Goal: Transaction & Acquisition: Purchase product/service

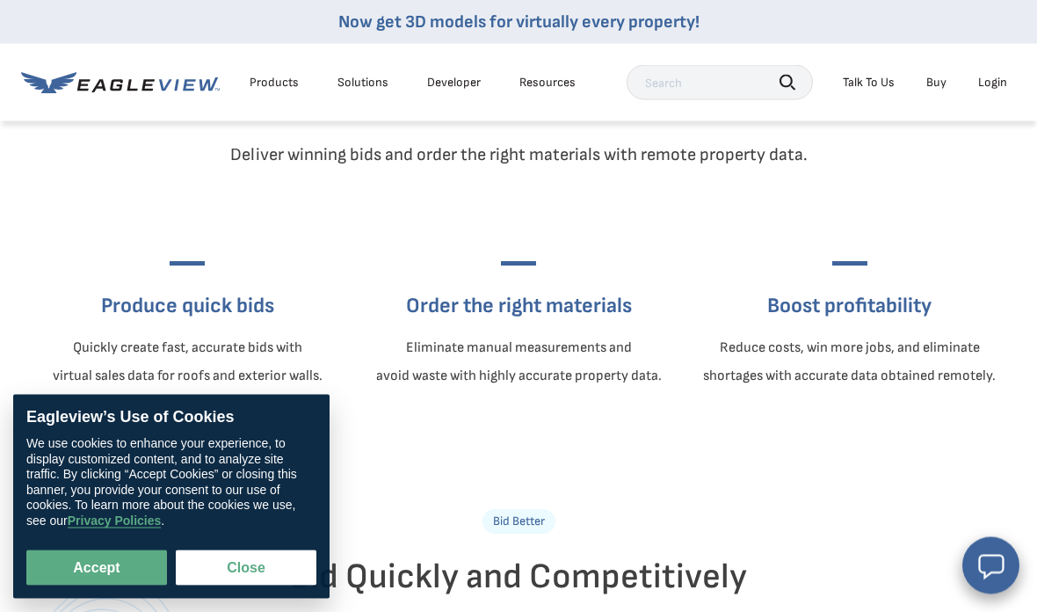
scroll to position [587, 0]
click at [109, 585] on button "Accept" at bounding box center [96, 567] width 141 height 35
checkbox input "true"
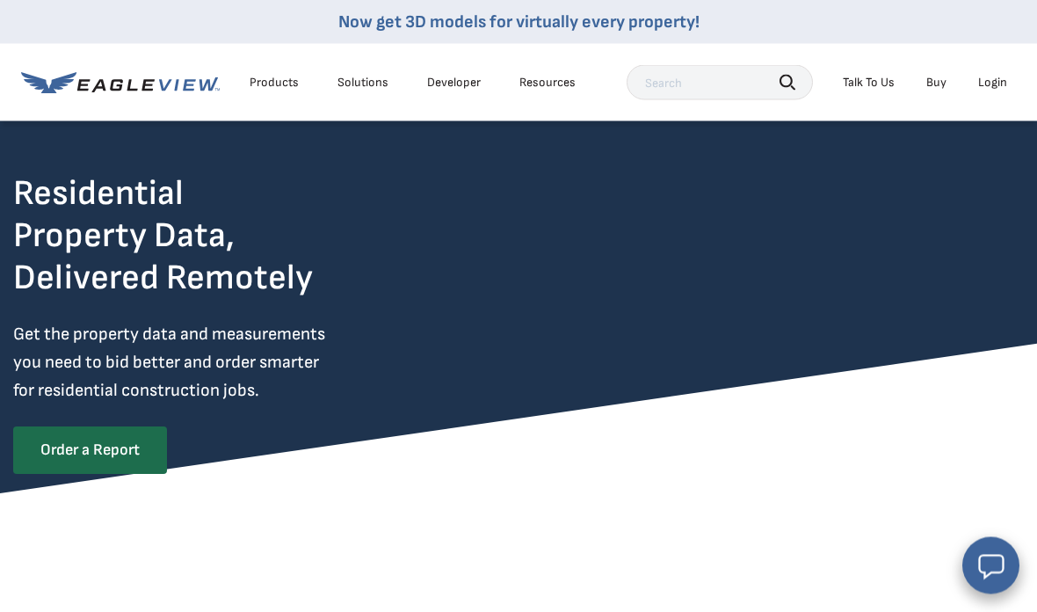
scroll to position [31, 0]
click at [80, 437] on link "Order a Report" at bounding box center [90, 449] width 154 height 47
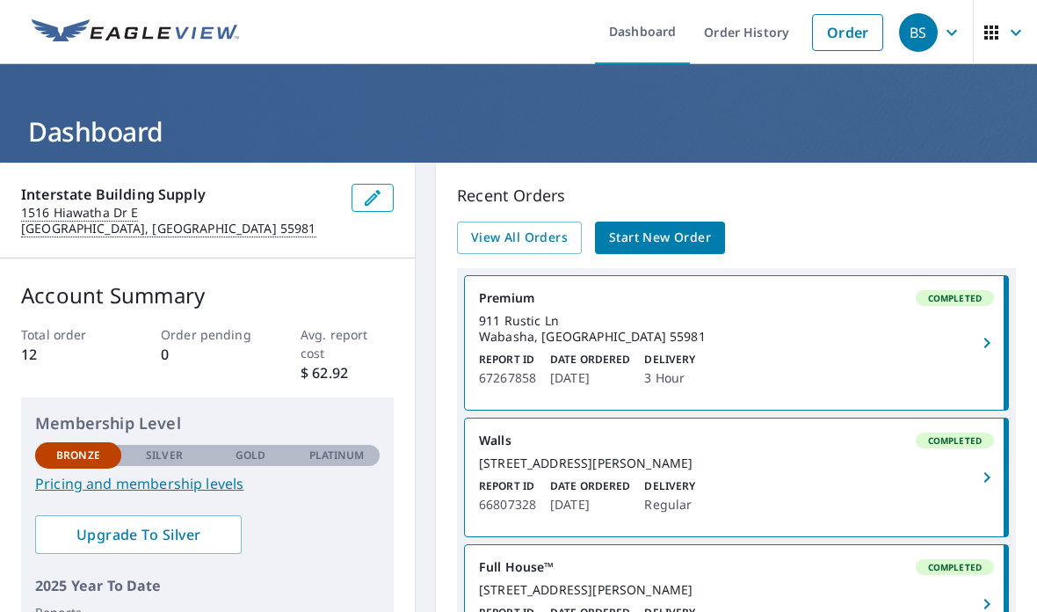
click at [651, 236] on span "Start New Order" at bounding box center [660, 238] width 102 height 22
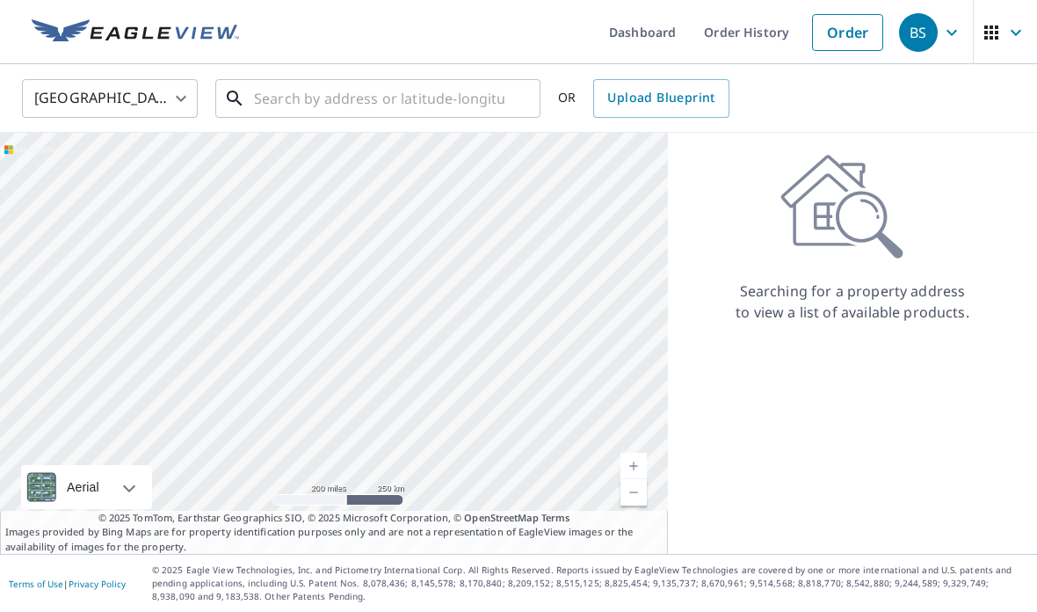
click at [279, 97] on input "text" at bounding box center [379, 98] width 250 height 49
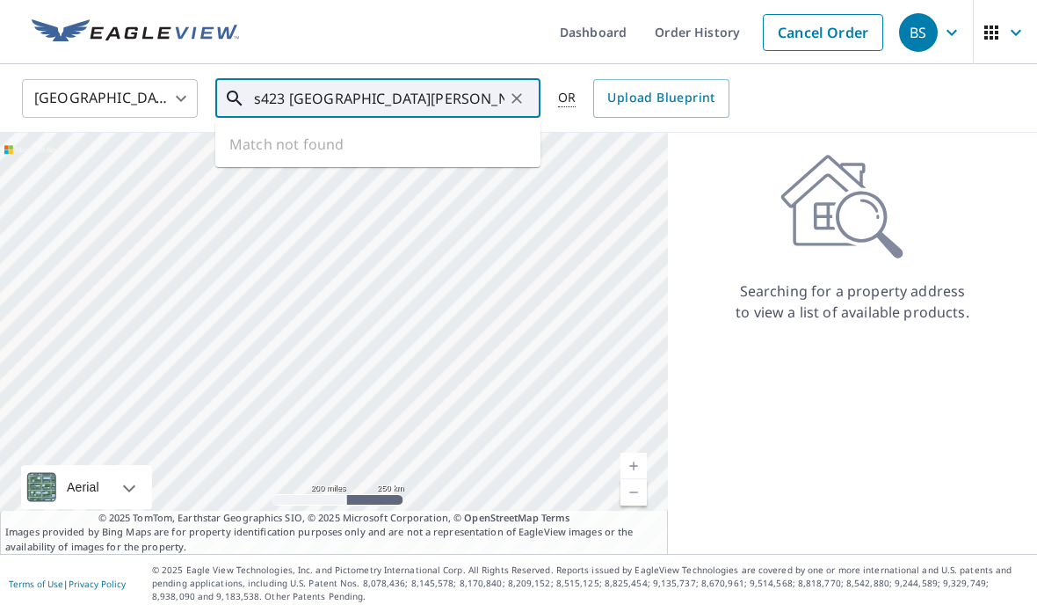
click at [294, 91] on input "s423 [GEOGRAPHIC_DATA][PERSON_NAME]" at bounding box center [379, 98] width 250 height 49
click at [310, 91] on input "s423 [GEOGRAPHIC_DATA][PERSON_NAME]" at bounding box center [379, 98] width 250 height 49
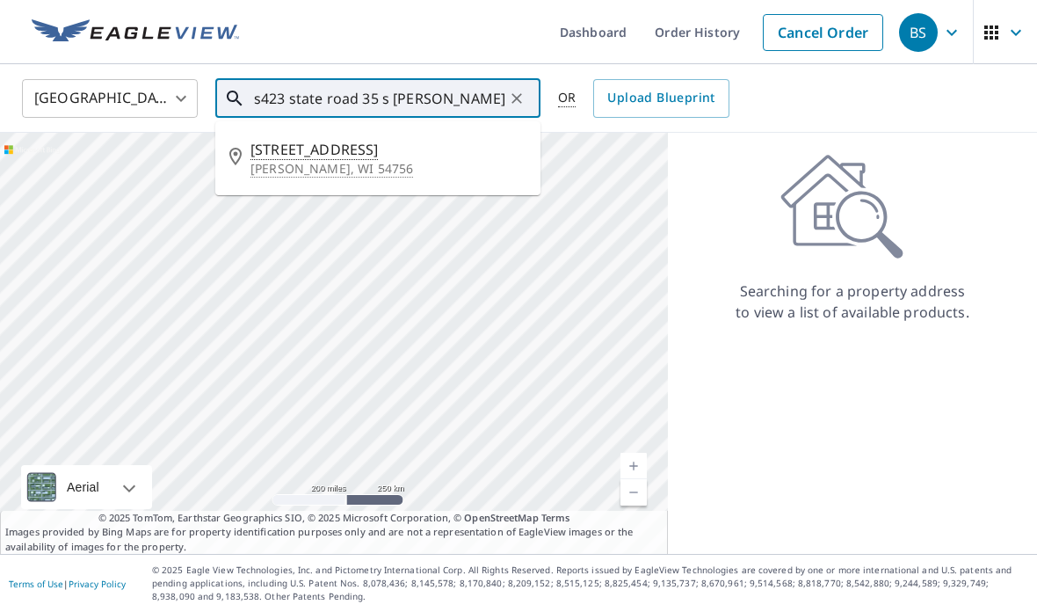
click at [335, 140] on span "[STREET_ADDRESS]" at bounding box center [388, 149] width 276 height 21
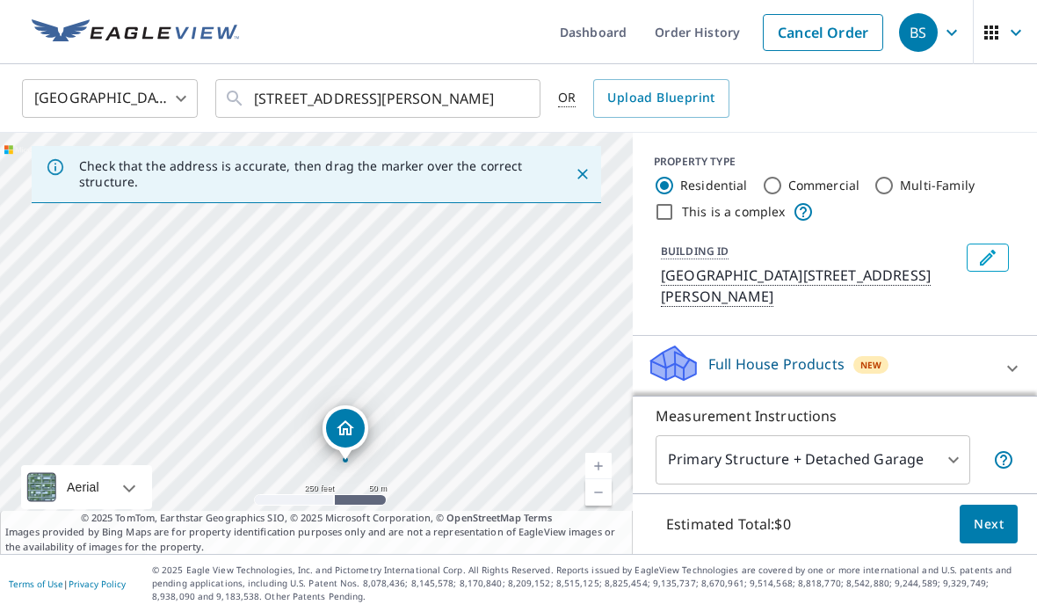
click at [514, 98] on div at bounding box center [515, 98] width 23 height 25
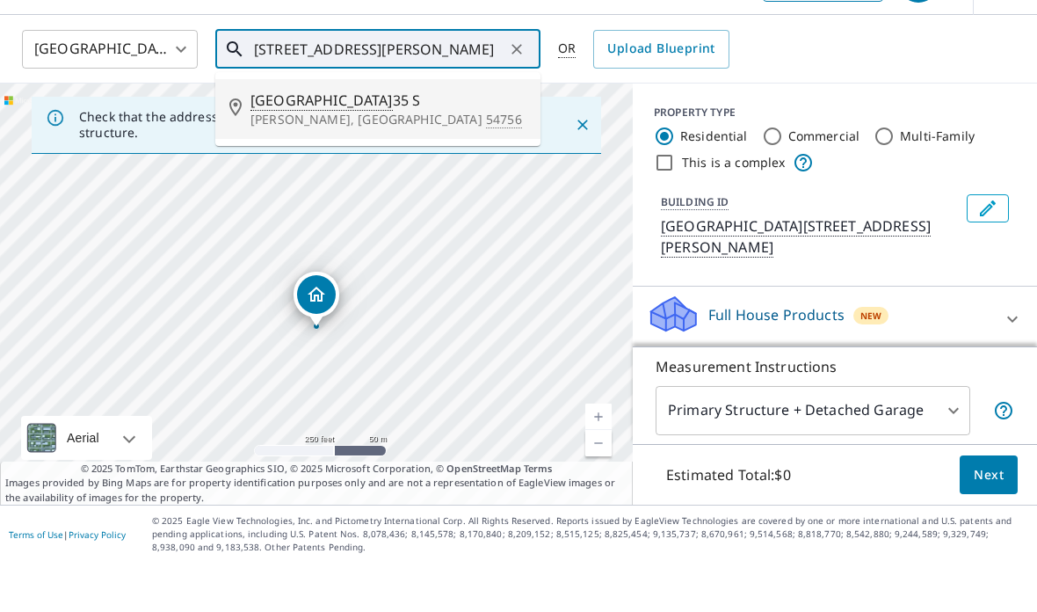
click at [300, 160] on p "Nelson, WI 54756" at bounding box center [388, 169] width 276 height 18
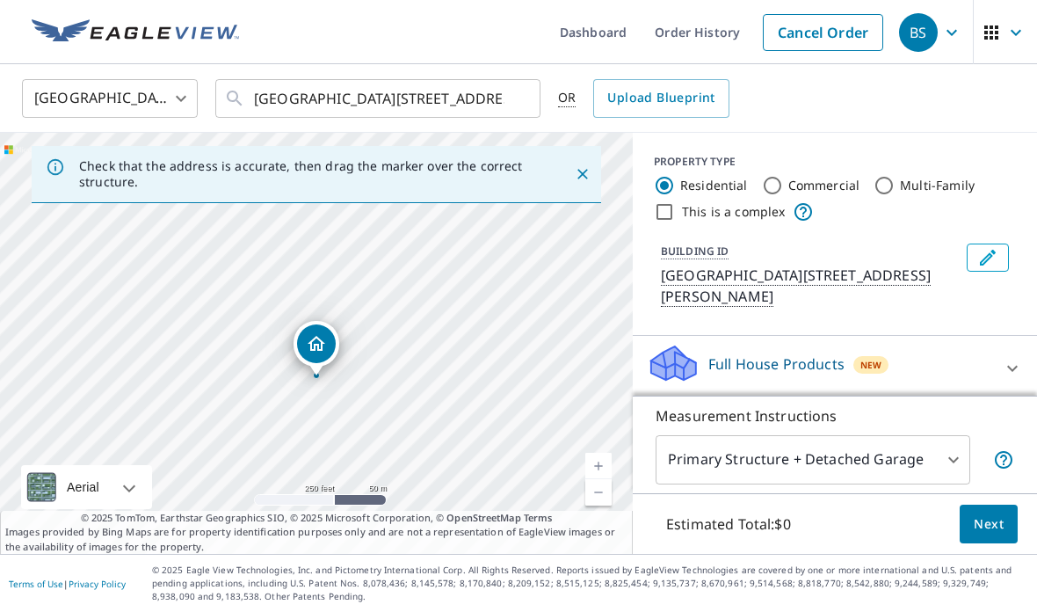
click at [526, 86] on div at bounding box center [515, 98] width 23 height 25
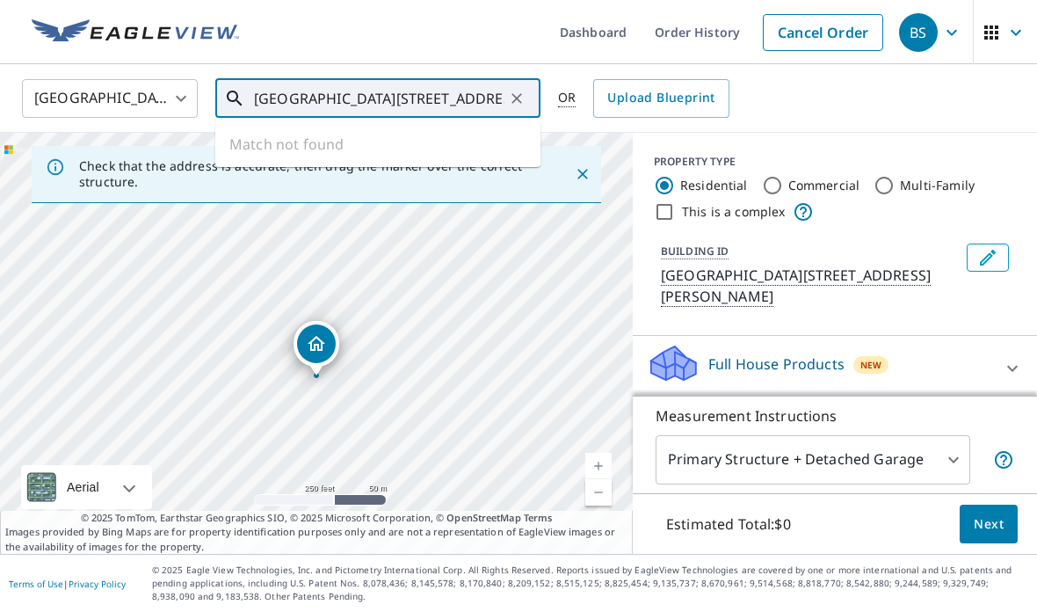
click at [284, 74] on input "S203 State Road 35 S Nelson, WI" at bounding box center [379, 98] width 250 height 49
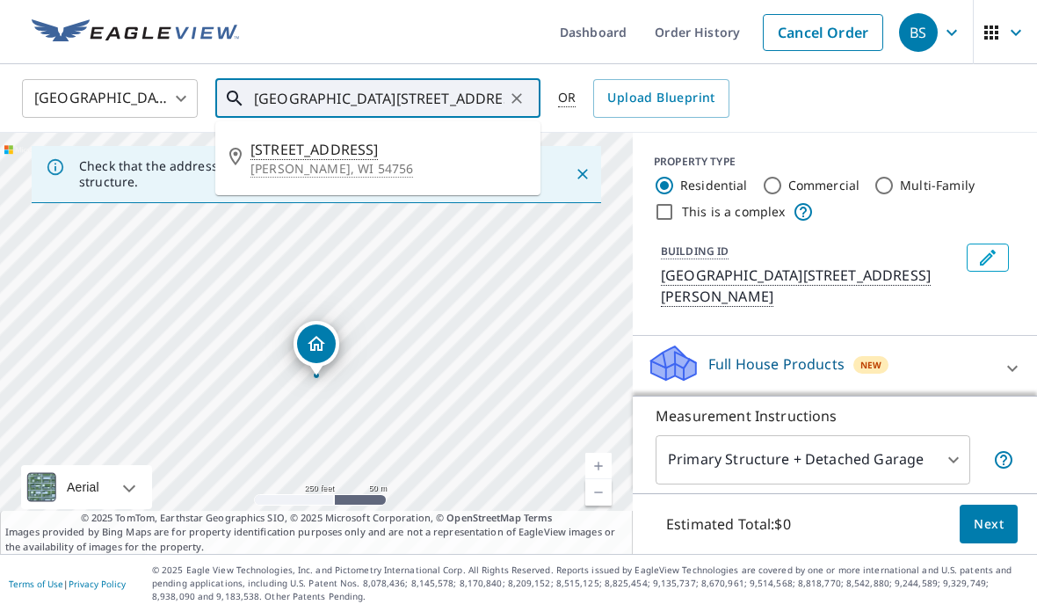
click at [315, 160] on p "Nelson, WI 54756" at bounding box center [388, 169] width 276 height 18
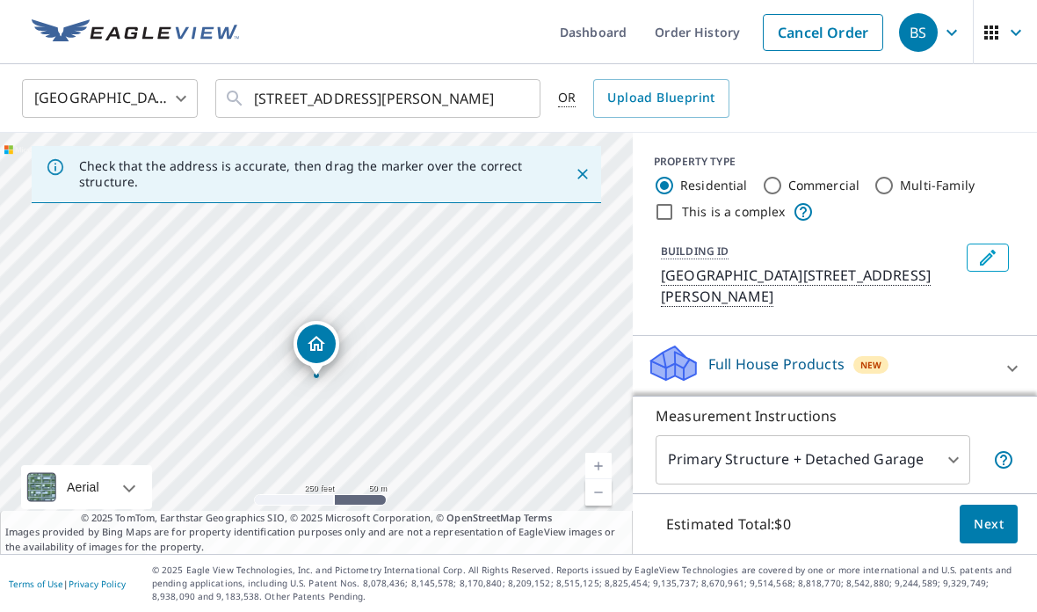
click at [250, 79] on div "423 State Road 35 S Nelson, WI 54756 ​" at bounding box center [377, 98] width 325 height 39
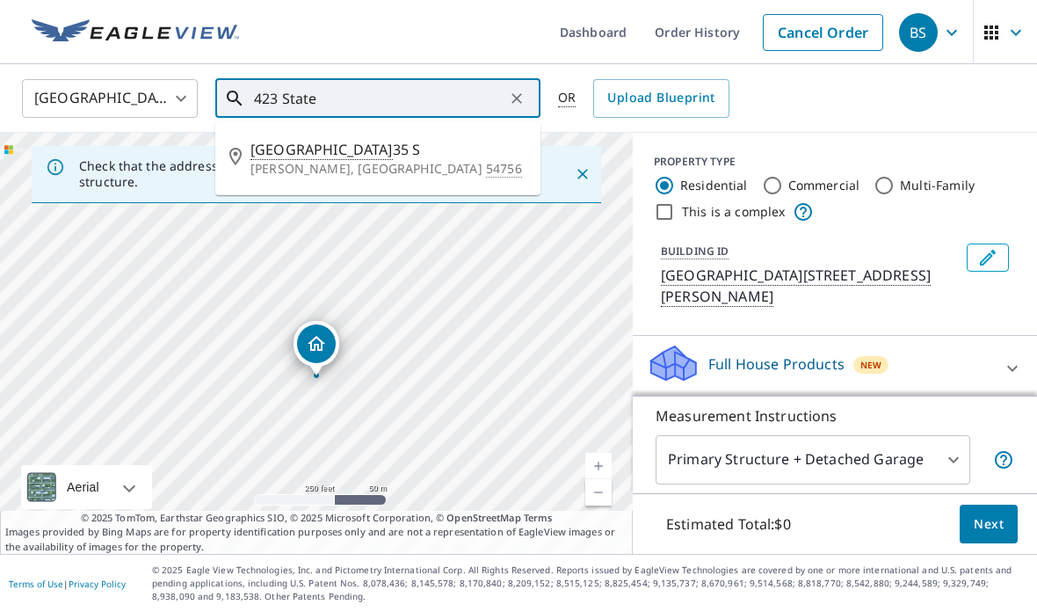
type input "423"
type input "S423 STATE ROAD 35 SOUTH NELSON WI 54756"
click at [831, 77] on div "United States US ​ S423 STATE ROAD 35 SOUTH NELSON WI 54756 ​ 423 State Road 35…" at bounding box center [512, 97] width 1007 height 41
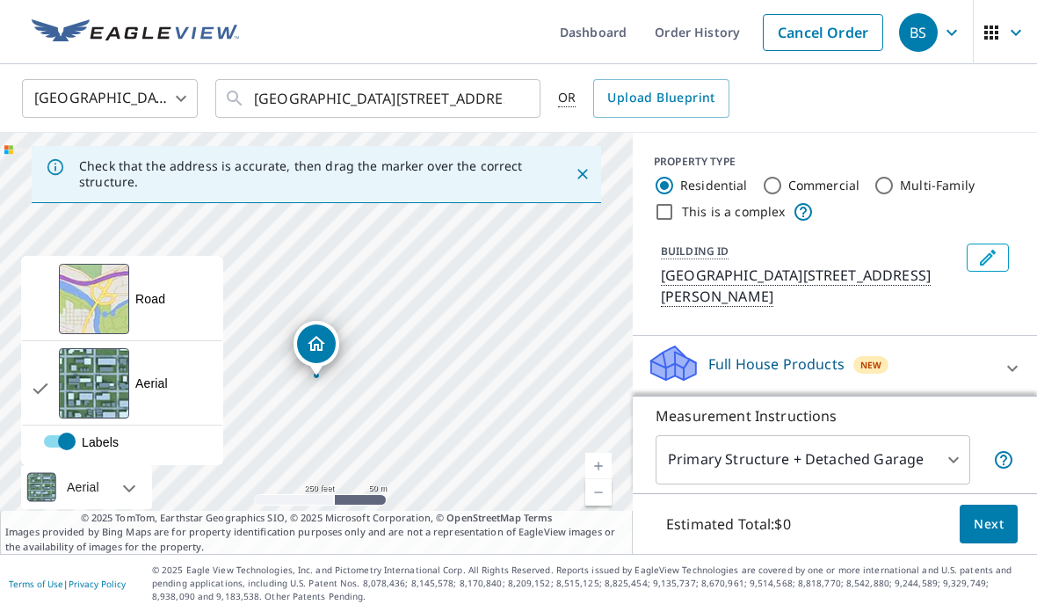
click at [737, 353] on p "Full House Products" at bounding box center [776, 363] width 136 height 21
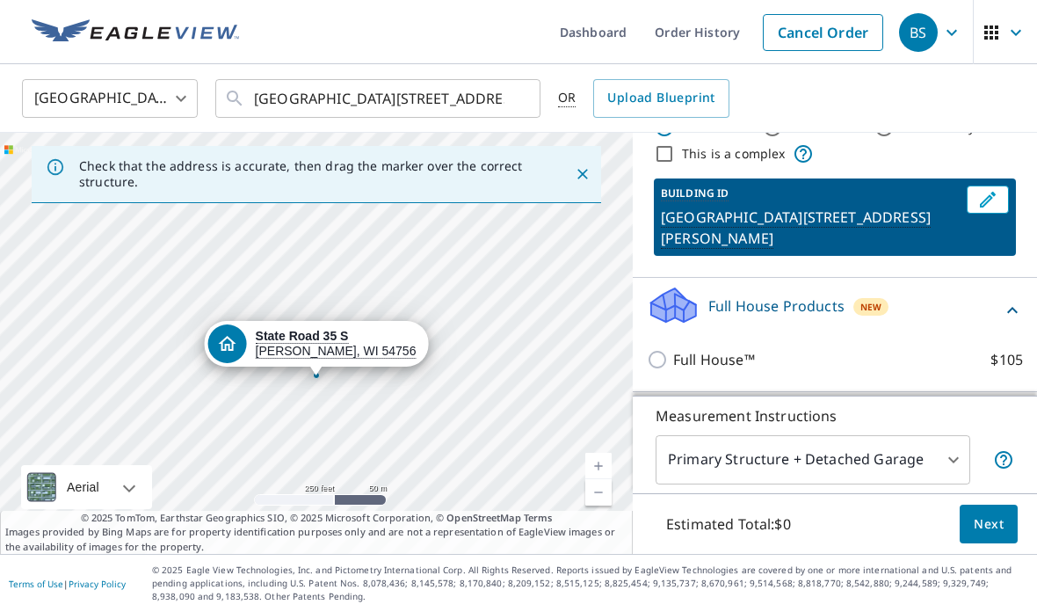
scroll to position [47, 0]
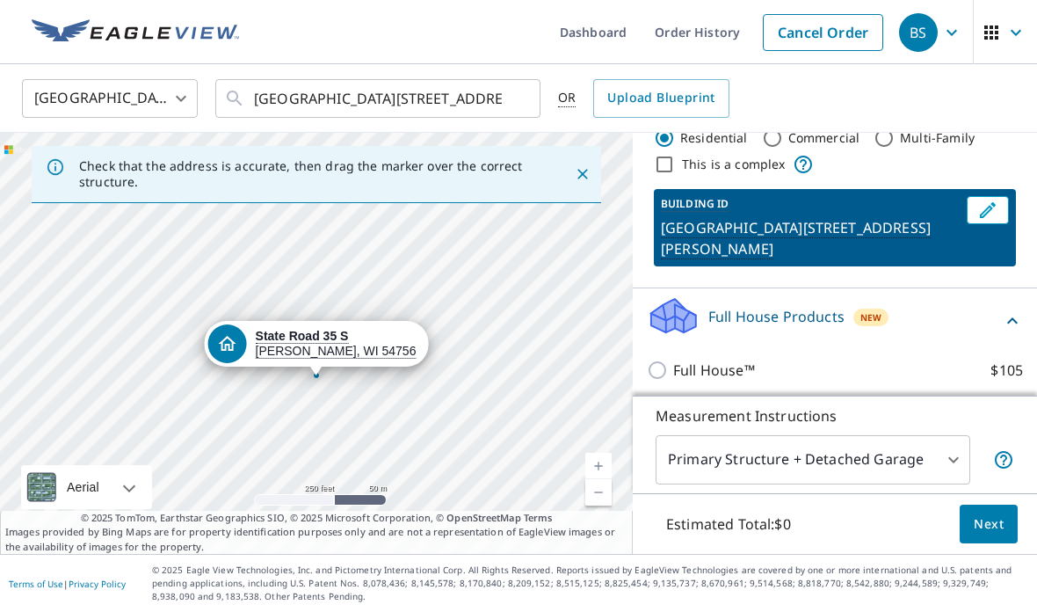
click at [664, 359] on input "Full House™ $105" at bounding box center [660, 369] width 26 height 21
checkbox input "true"
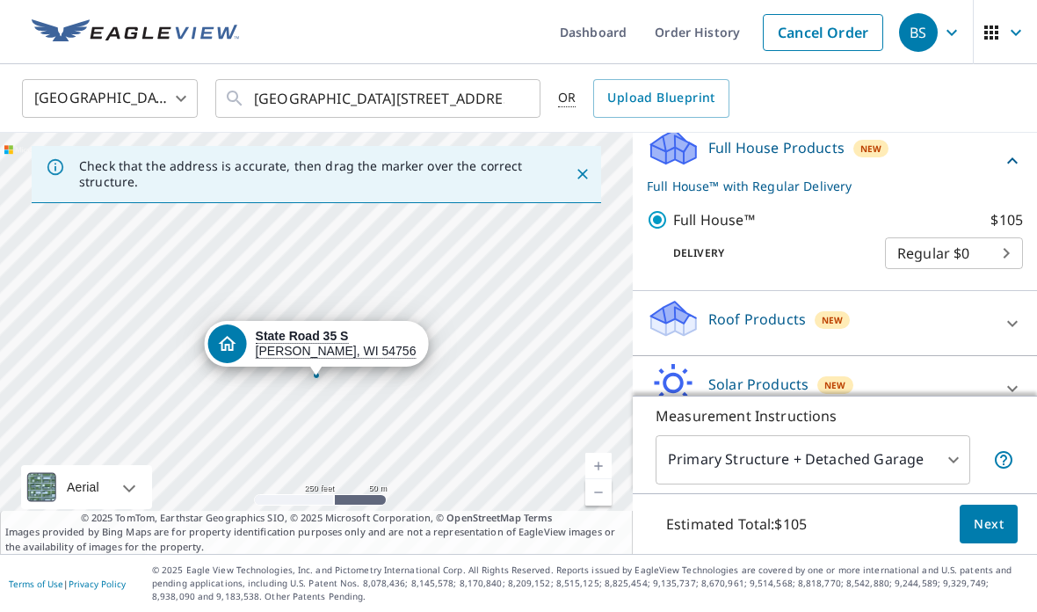
scroll to position [215, 0]
click at [949, 474] on body "BS BS Dashboard Order History Cancel Order BS United States US ​ S423 STATE ROA…" at bounding box center [518, 306] width 1037 height 612
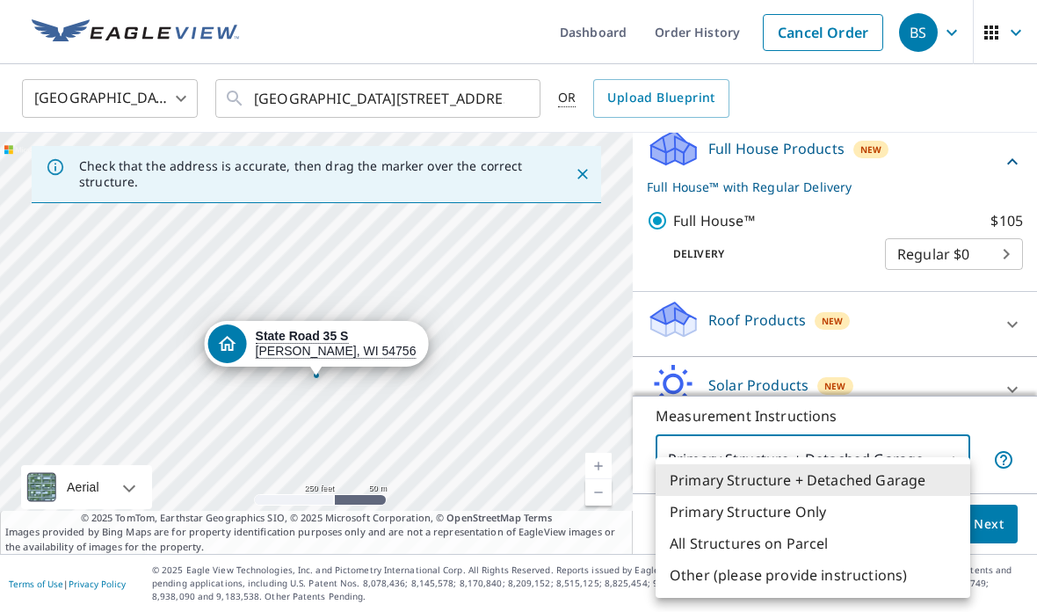
click at [729, 506] on li "Primary Structure Only" at bounding box center [812, 512] width 315 height 32
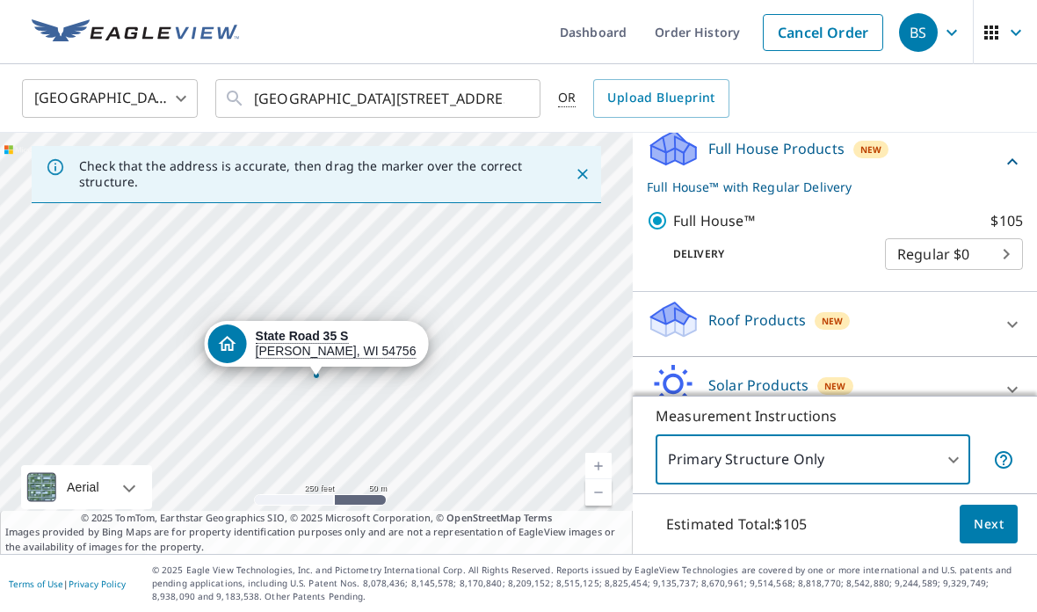
click at [942, 469] on body "BS BS Dashboard Order History Cancel Order BS United States US ​ S423 STATE ROA…" at bounding box center [518, 306] width 1037 height 612
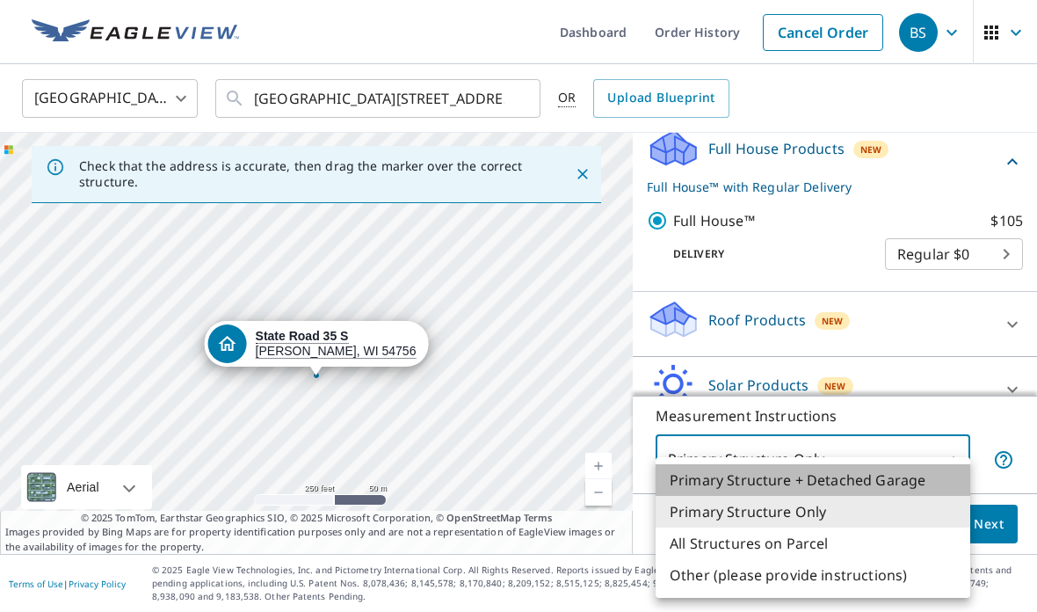
click at [730, 467] on li "Primary Structure + Detached Garage" at bounding box center [812, 480] width 315 height 32
type input "1"
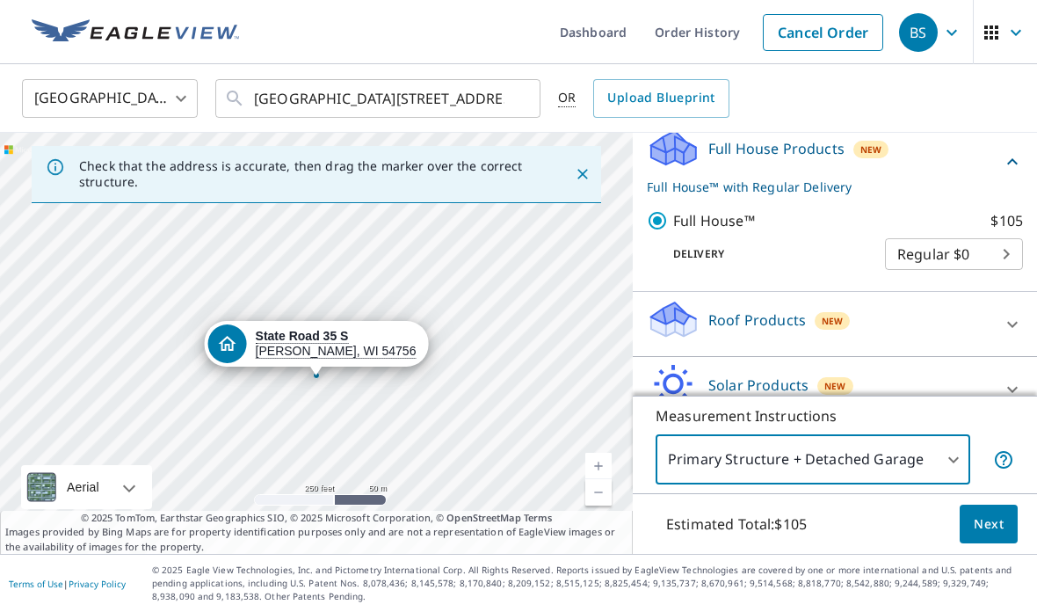
click at [983, 535] on span "Next" at bounding box center [989, 524] width 30 height 22
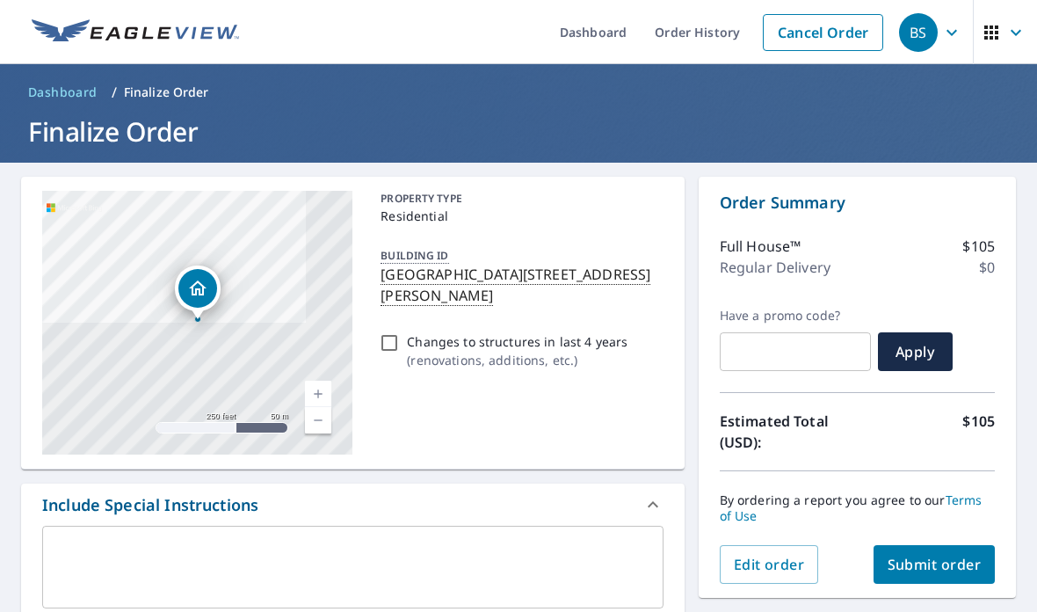
click at [314, 380] on link "Current Level 17, Zoom In" at bounding box center [318, 393] width 26 height 26
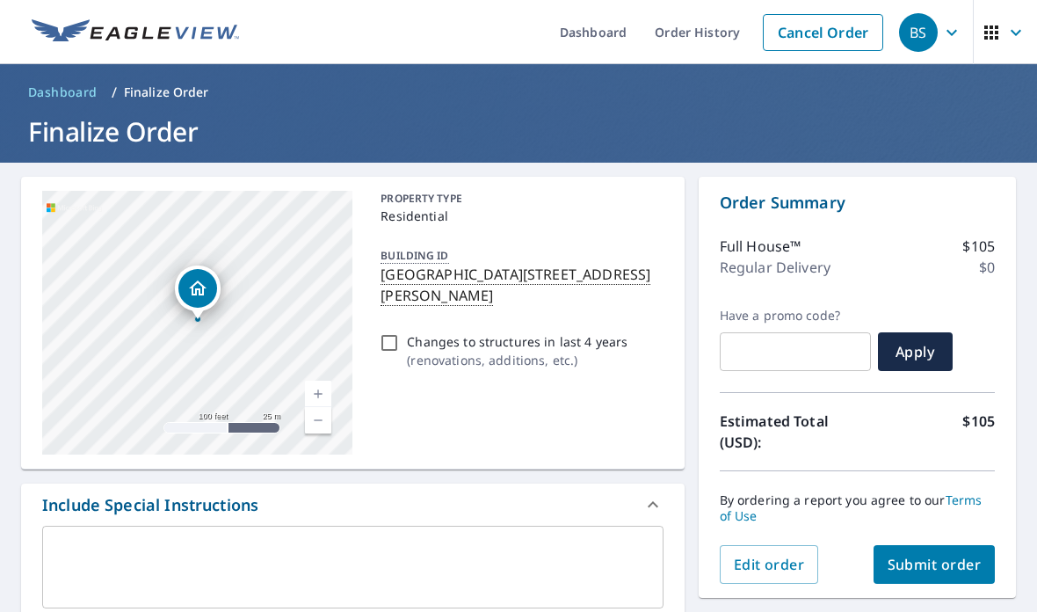
click at [312, 380] on link "Current Level 18, Zoom In" at bounding box center [318, 393] width 26 height 26
click at [321, 380] on link "Current Level 19, Zoom In" at bounding box center [318, 393] width 26 height 26
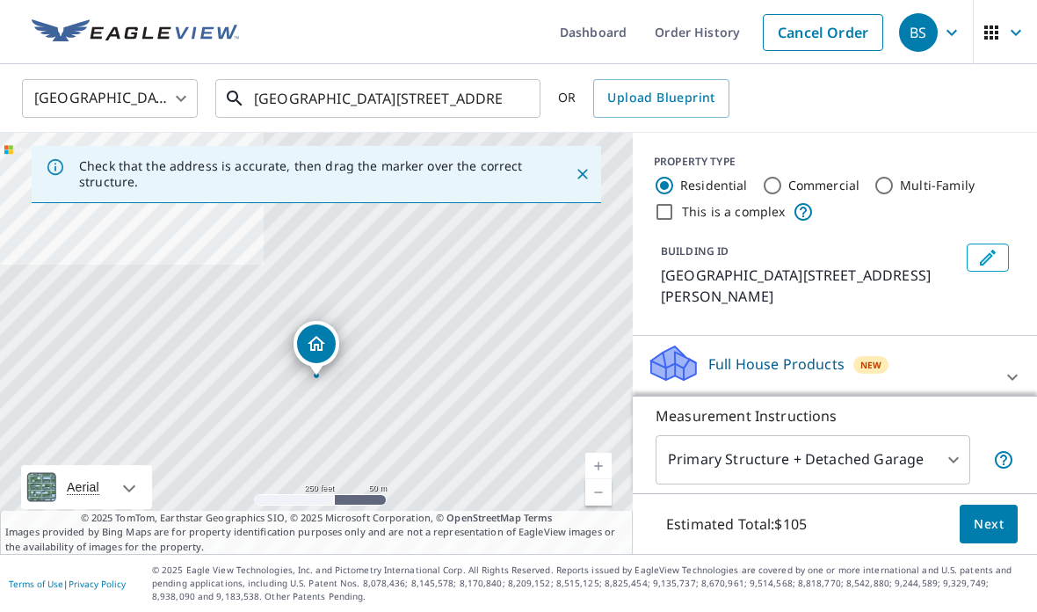
click at [447, 100] on input "S423 STATE ROAD 35 SOUTH NELSON WI 54756" at bounding box center [379, 98] width 250 height 49
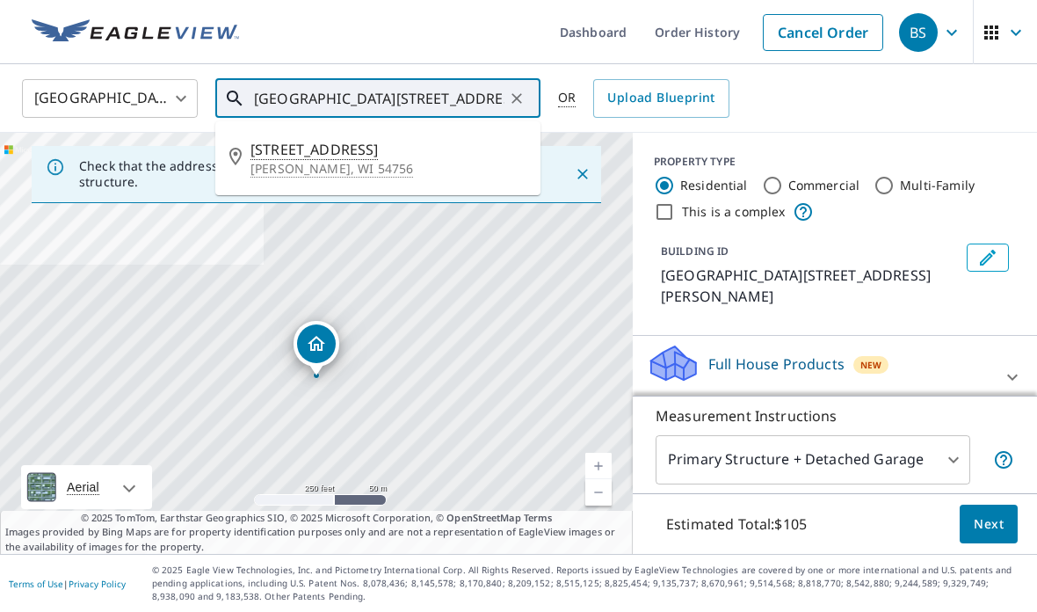
click at [295, 166] on p "Nelson, WI 54756" at bounding box center [388, 169] width 276 height 18
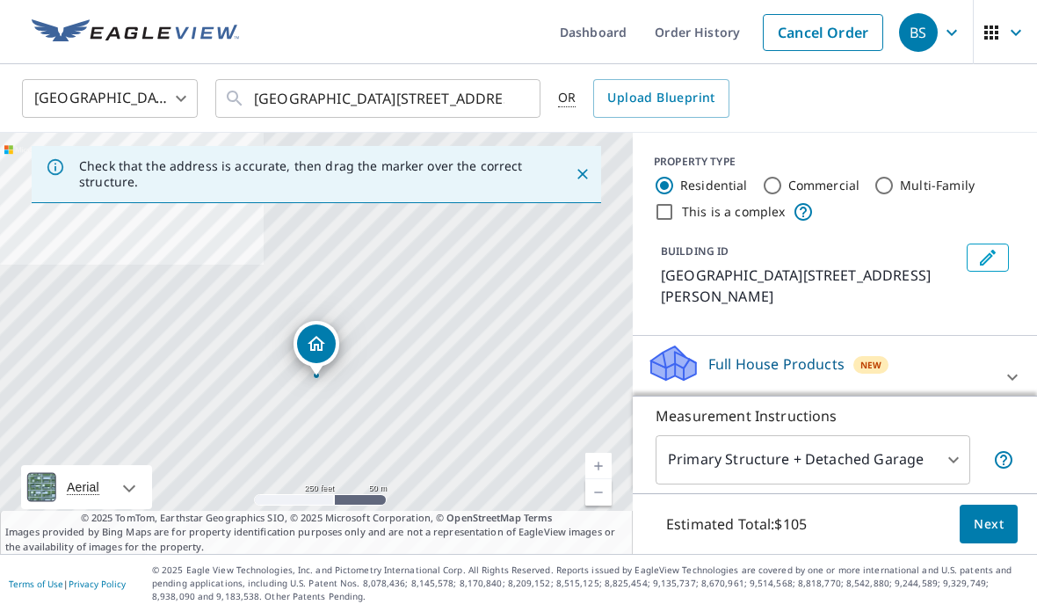
type input "423 State Road 35 S Nelson, WI 54756"
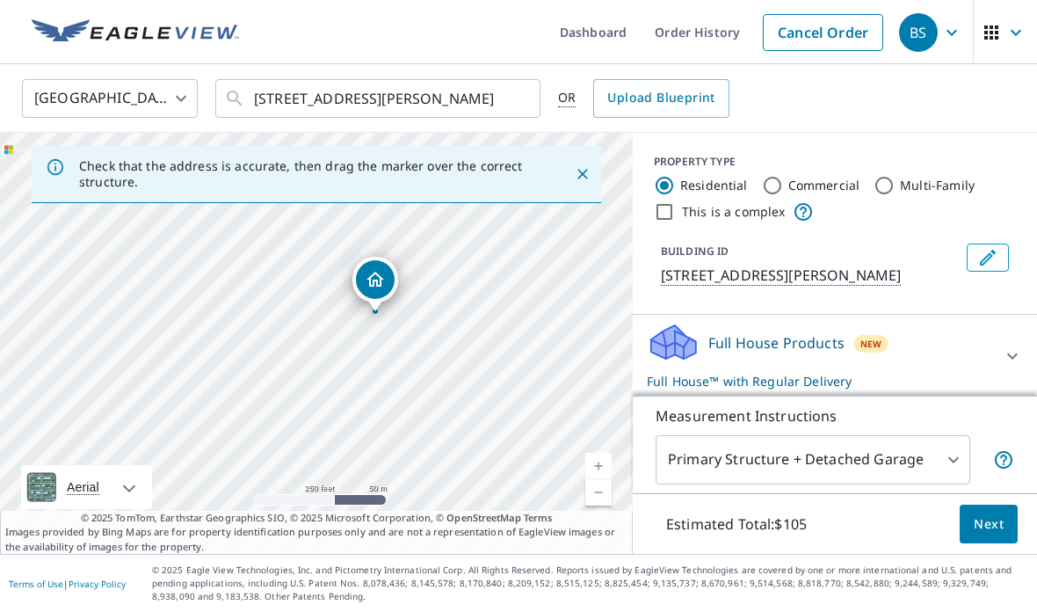
click at [583, 169] on icon "Close" at bounding box center [583, 174] width 18 height 18
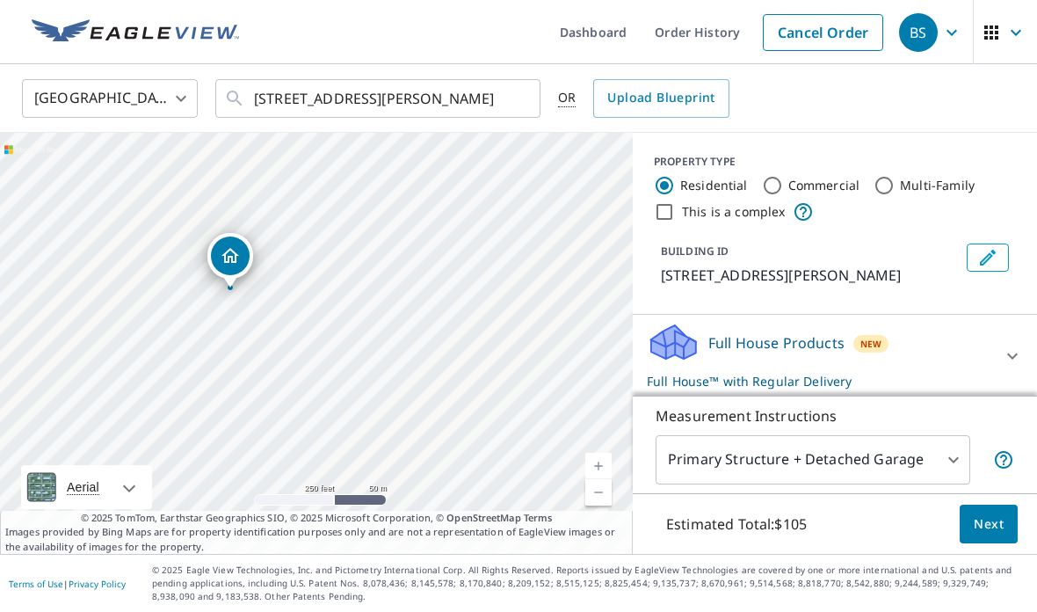
click at [591, 479] on link "Current Level 17, Zoom In" at bounding box center [598, 465] width 26 height 26
click at [594, 479] on link "Current Level 18, Zoom In" at bounding box center [598, 465] width 26 height 26
click at [590, 479] on link "Current Level 19, Zoom In" at bounding box center [598, 465] width 26 height 26
click at [594, 505] on link "Current Level 20, Zoom Out" at bounding box center [598, 492] width 26 height 26
click at [591, 505] on link "Current Level 19, Zoom Out" at bounding box center [598, 492] width 26 height 26
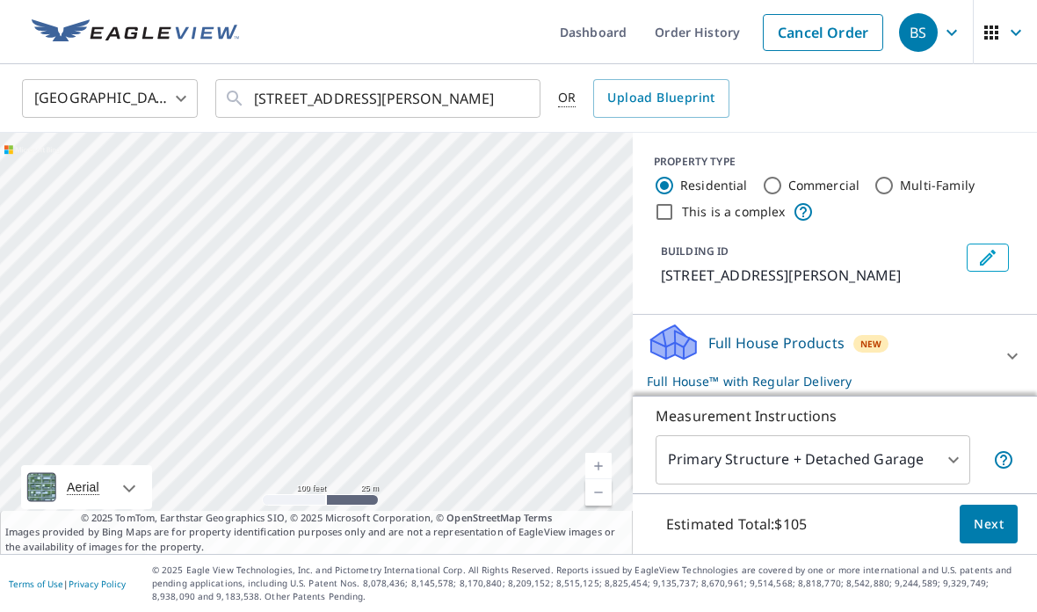
click at [587, 505] on link "Current Level 18, Zoom Out" at bounding box center [598, 492] width 26 height 26
click at [597, 479] on link "Current Level 17, Zoom In" at bounding box center [598, 465] width 26 height 26
click at [593, 479] on link "Current Level 18, Zoom In" at bounding box center [598, 465] width 26 height 26
click at [600, 479] on link "Current Level 19, Zoom In" at bounding box center [598, 465] width 26 height 26
